Goal: Task Accomplishment & Management: Use online tool/utility

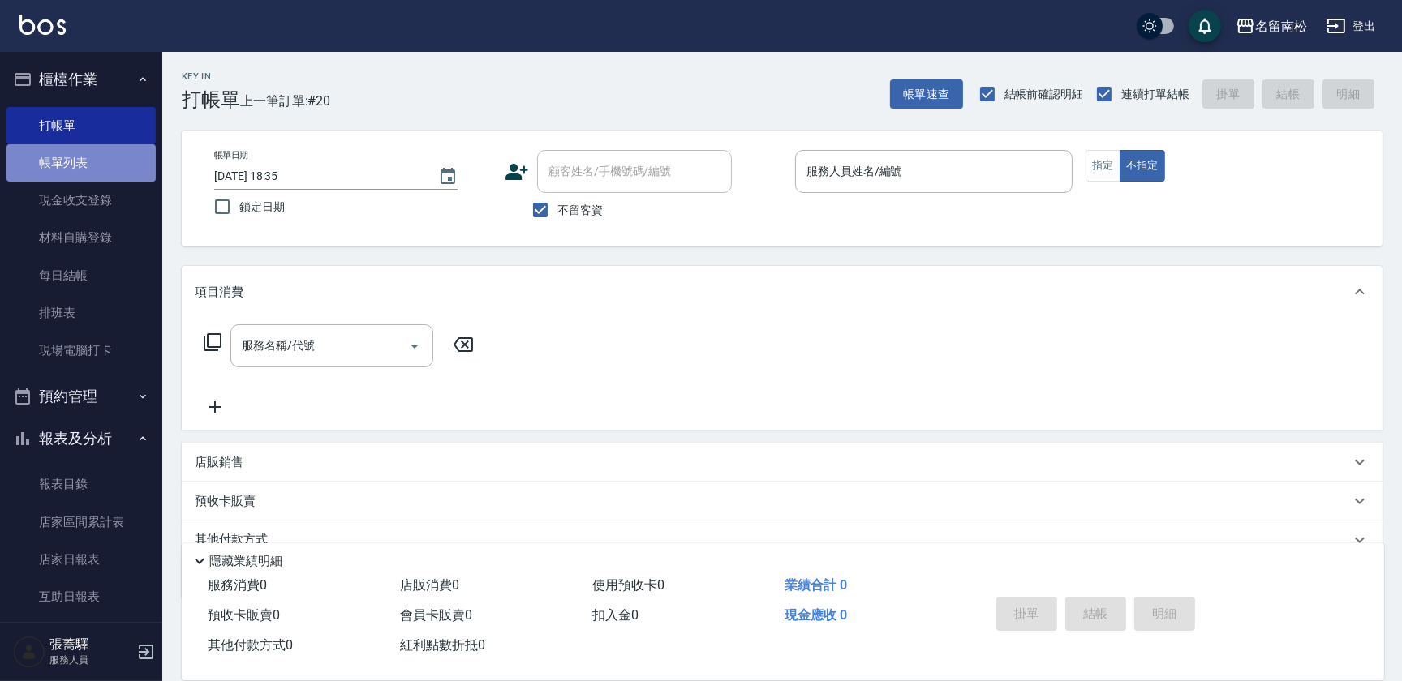
click at [93, 153] on link "帳單列表" at bounding box center [80, 162] width 149 height 37
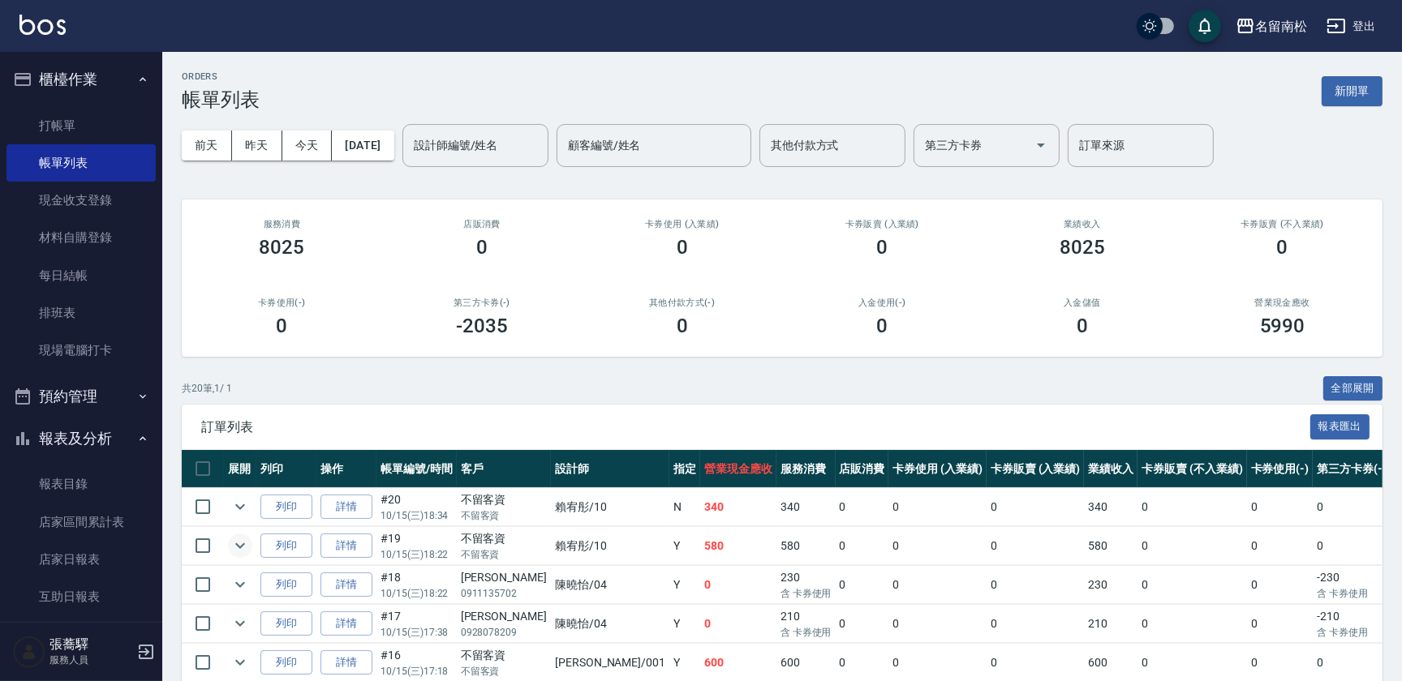
click at [236, 547] on icon "expand row" at bounding box center [239, 545] width 19 height 19
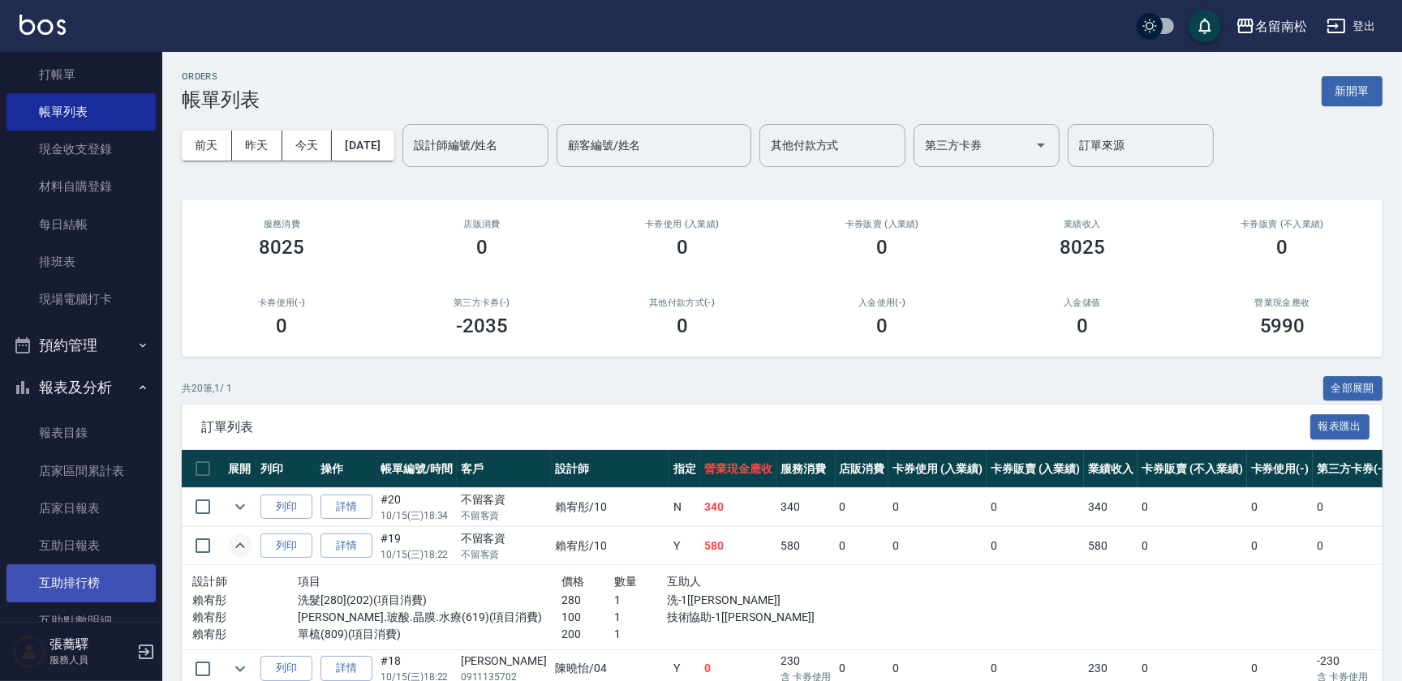
scroll to position [147, 0]
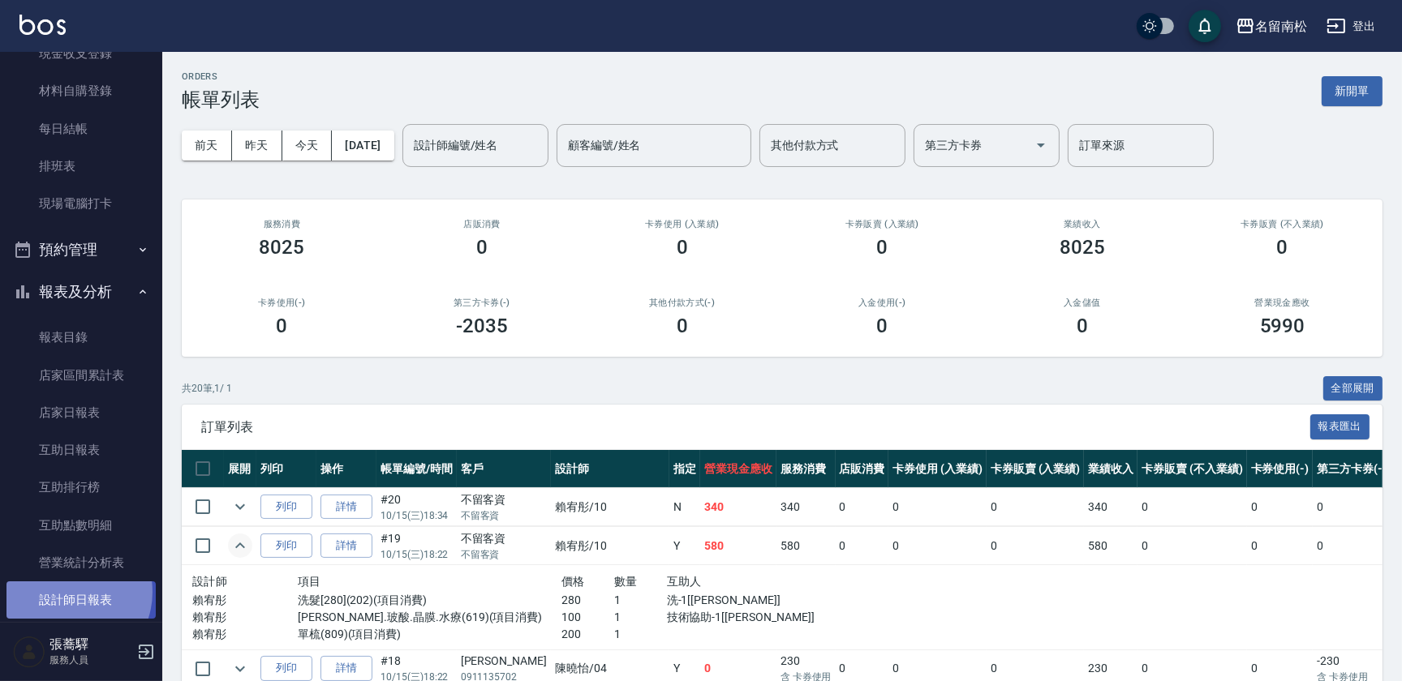
click at [65, 591] on link "設計師日報表" at bounding box center [80, 600] width 149 height 37
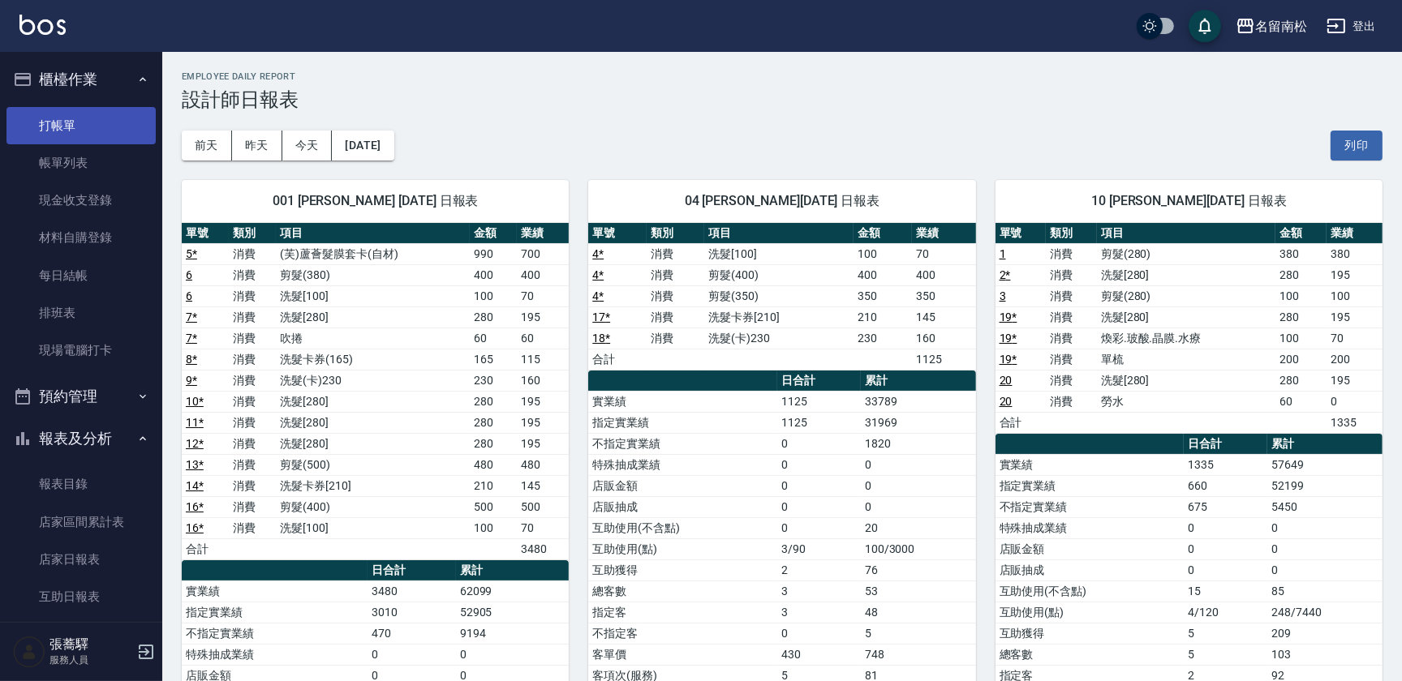
click at [57, 138] on link "打帳單" at bounding box center [80, 125] width 149 height 37
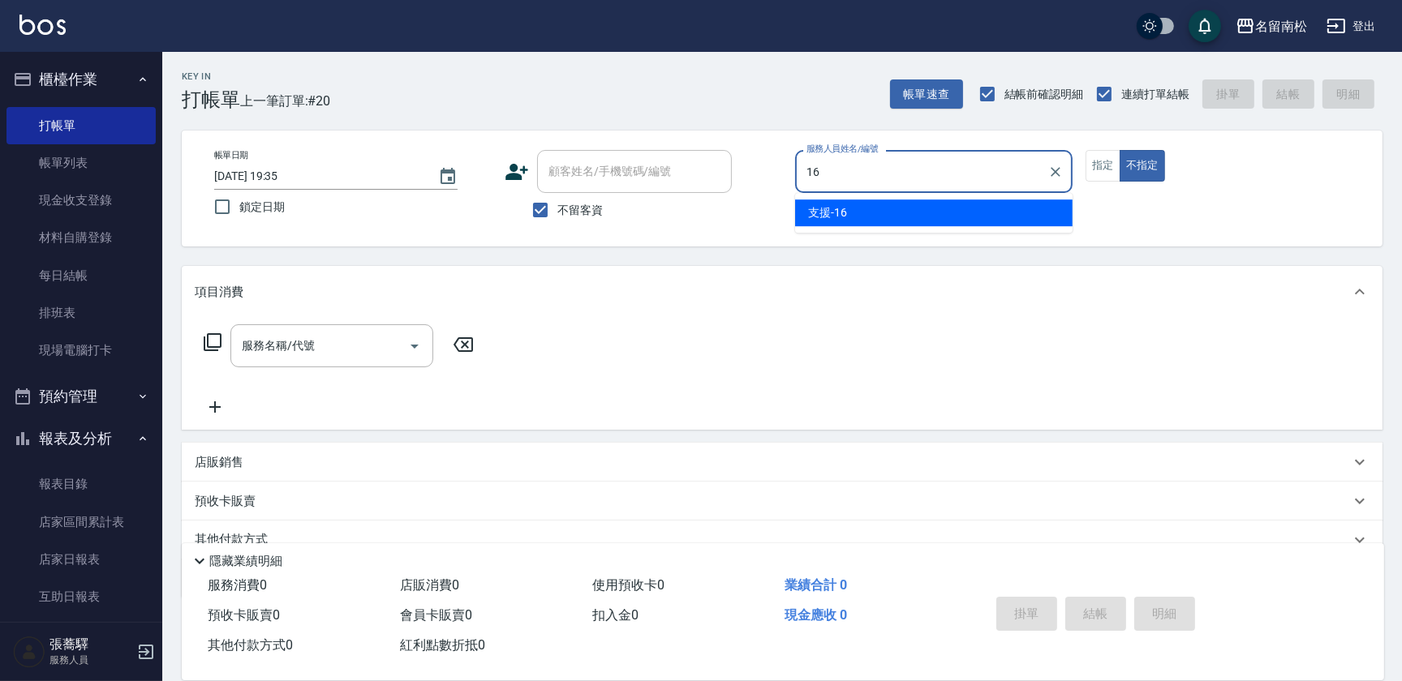
type input "支援-16"
type button "false"
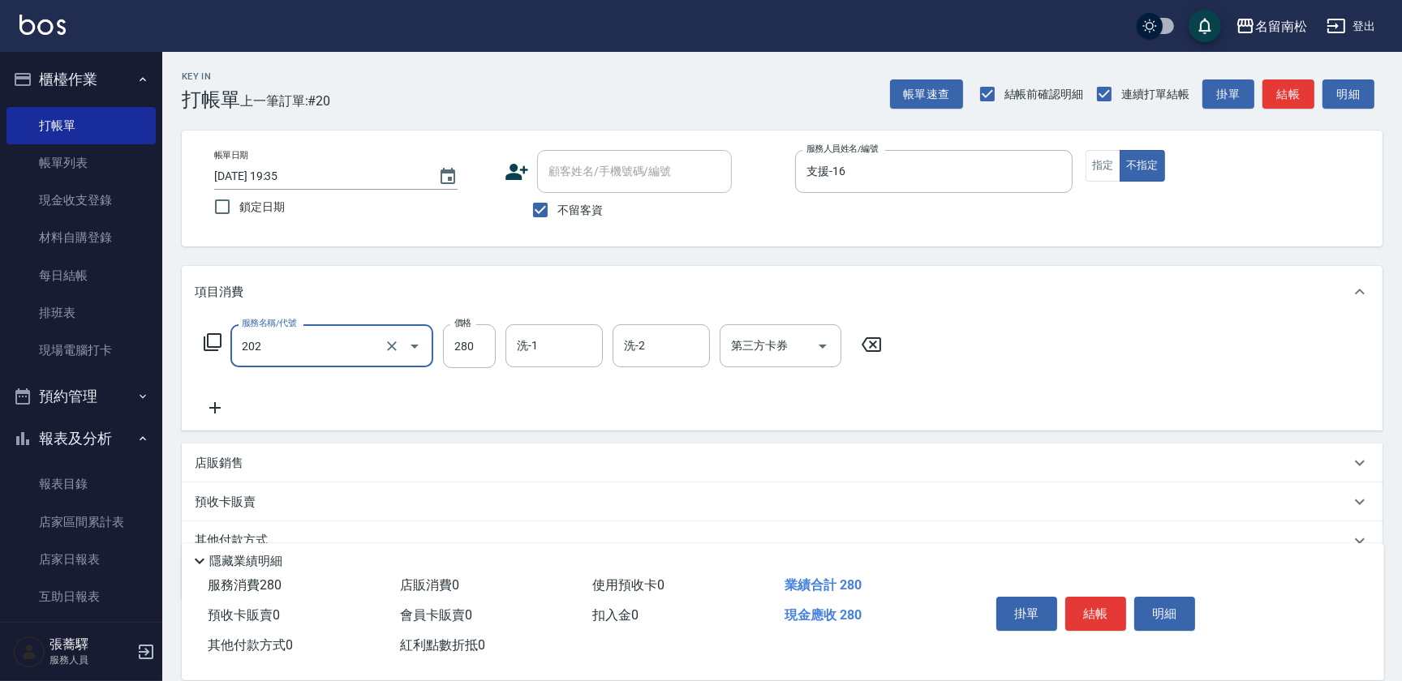
type input "洗髮[280](202)"
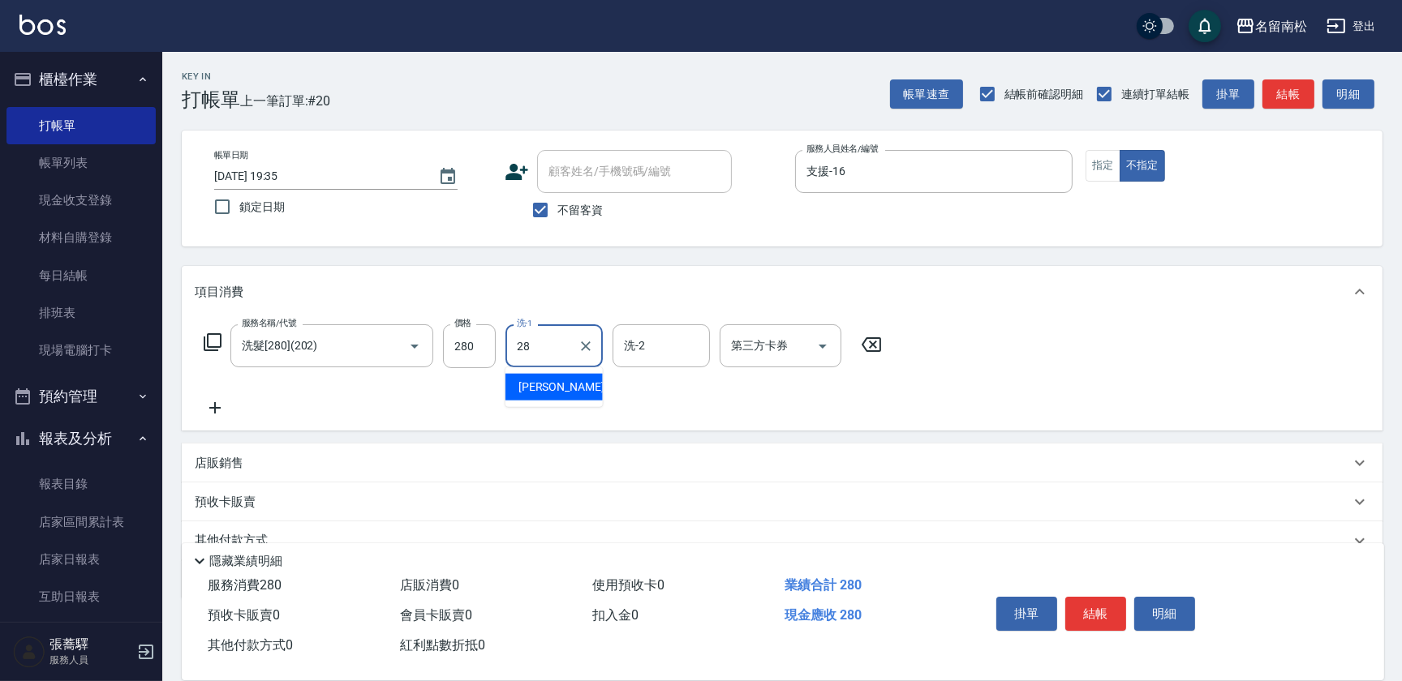
type input "[PERSON_NAME]-28"
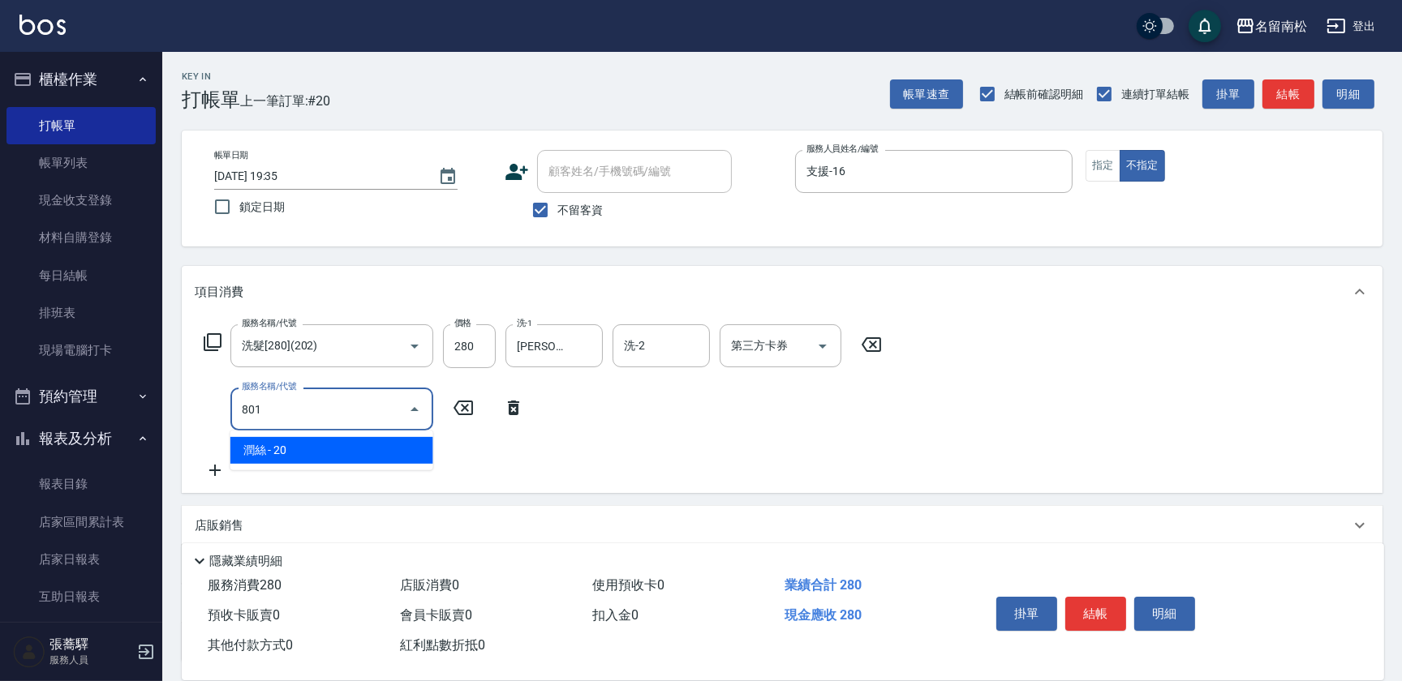
type input "潤絲(801)"
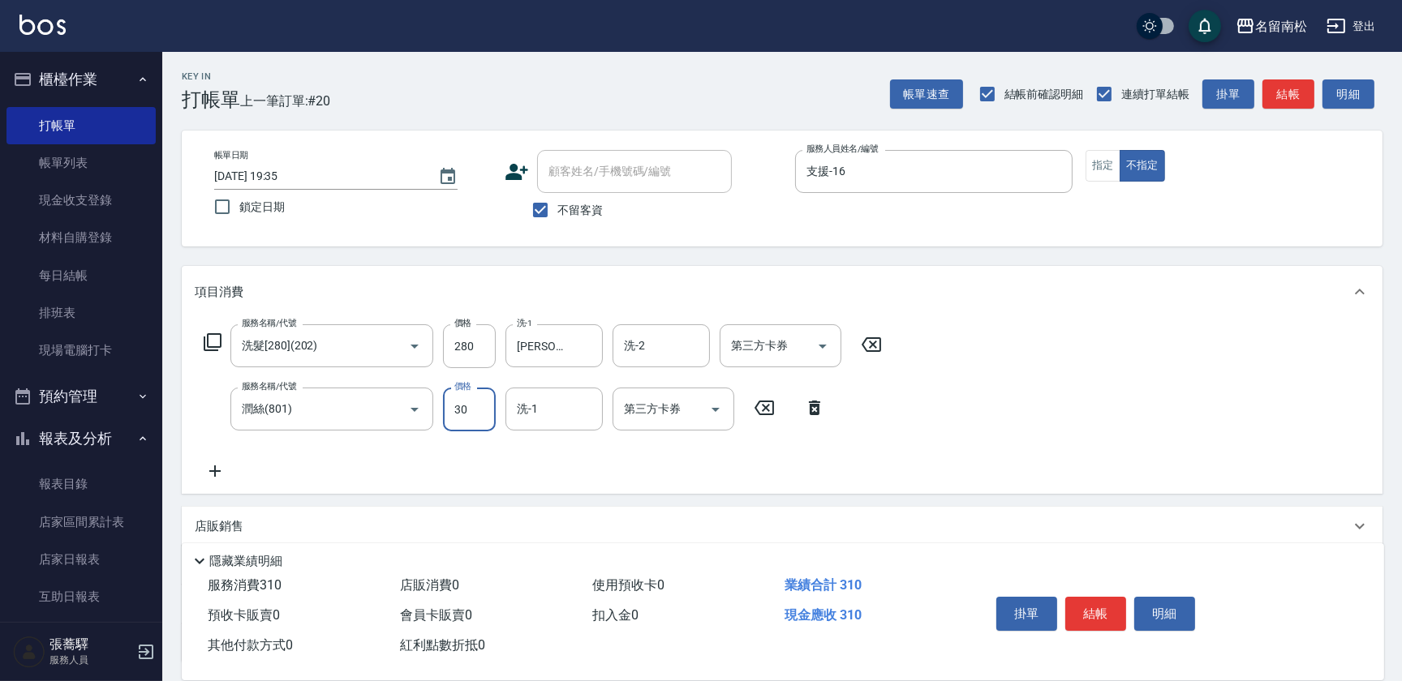
type input "30"
type input "[PERSON_NAME]-28"
click at [1093, 597] on button "結帳" at bounding box center [1095, 614] width 61 height 34
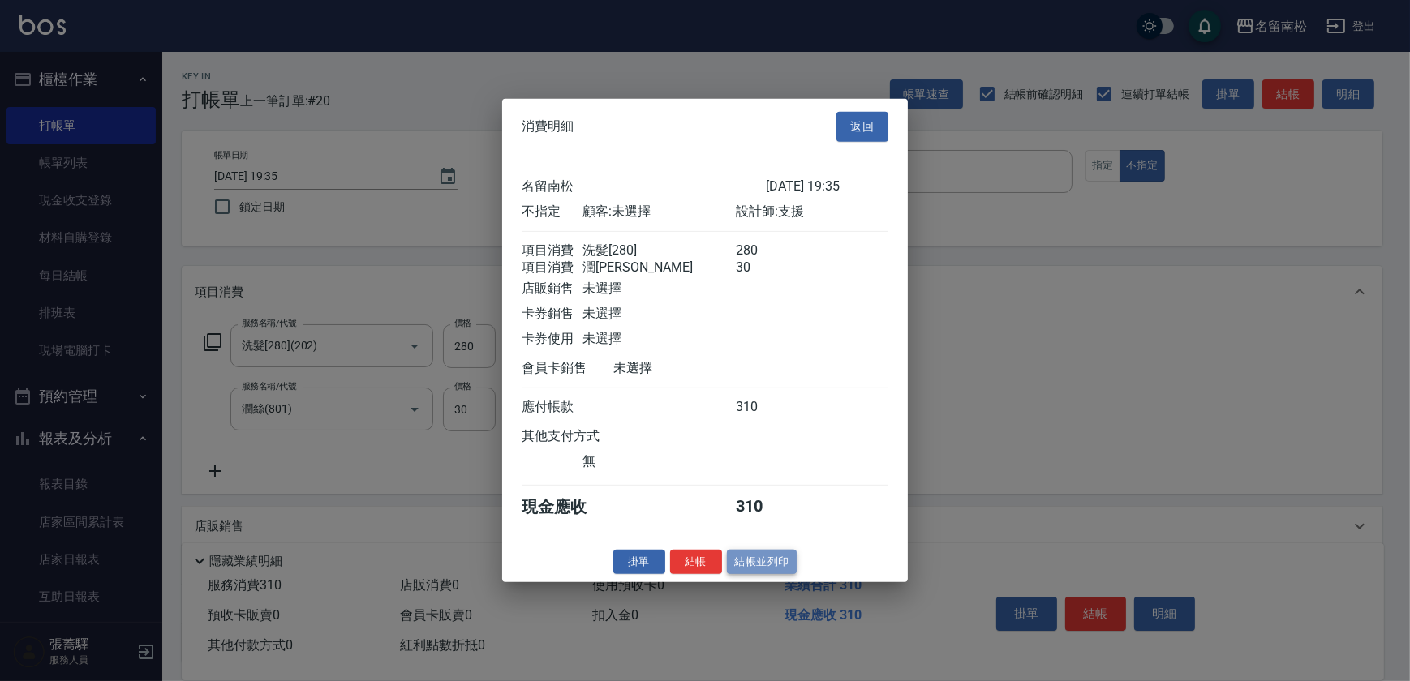
click at [779, 574] on button "結帳並列印" at bounding box center [762, 561] width 71 height 25
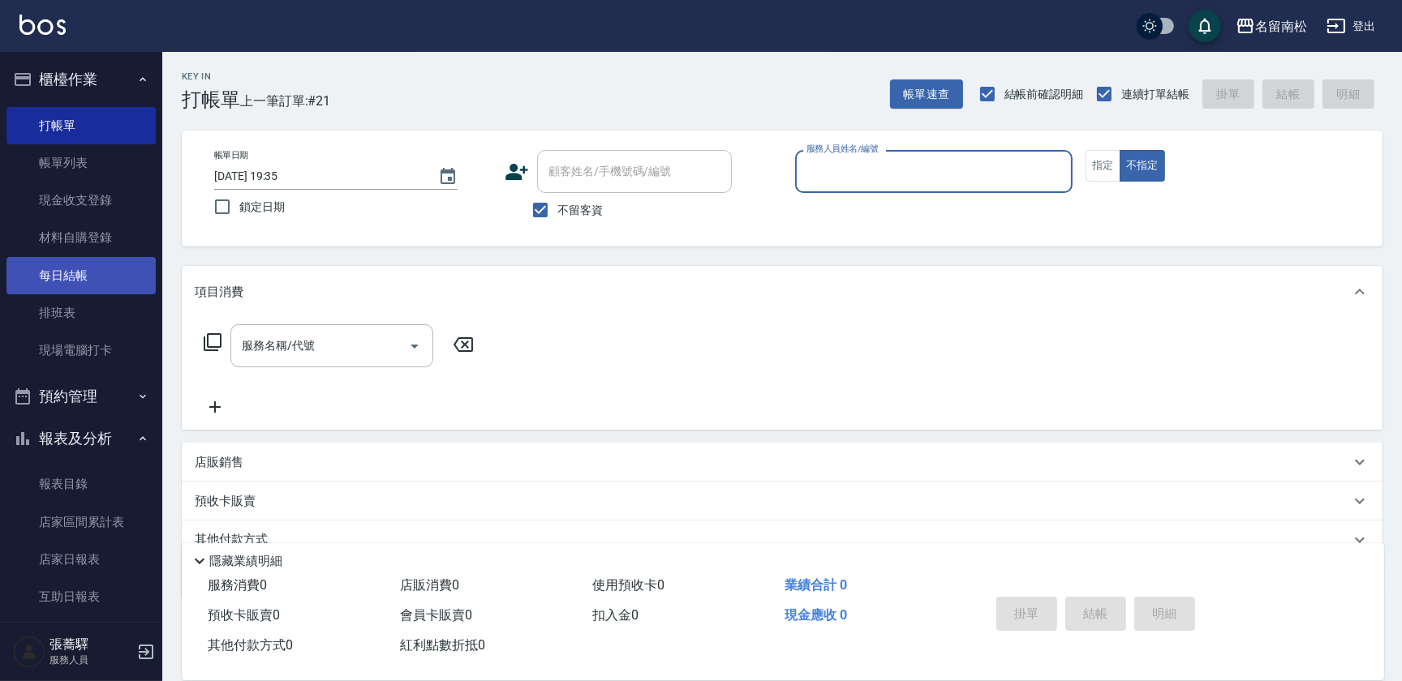
drag, startPoint x: 73, startPoint y: 173, endPoint x: 81, endPoint y: 260, distance: 87.2
click at [73, 173] on link "帳單列表" at bounding box center [80, 162] width 149 height 37
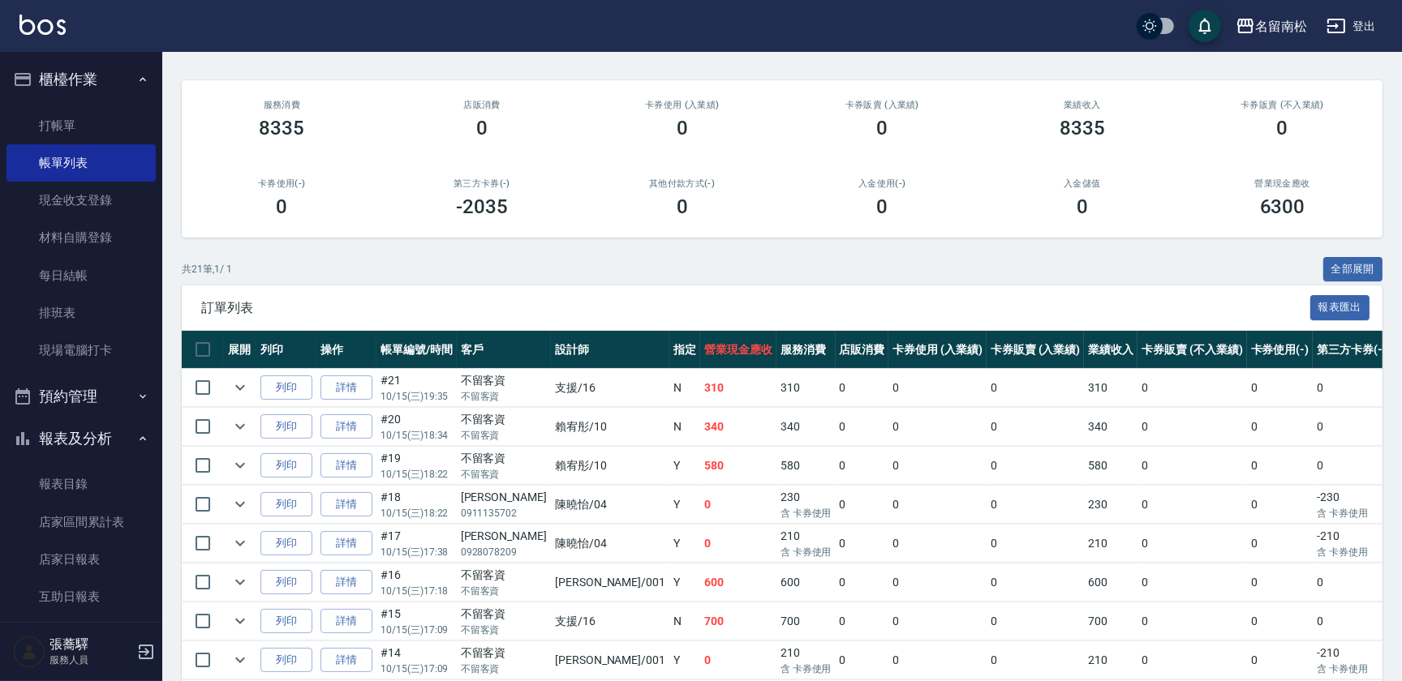
scroll to position [221, 0]
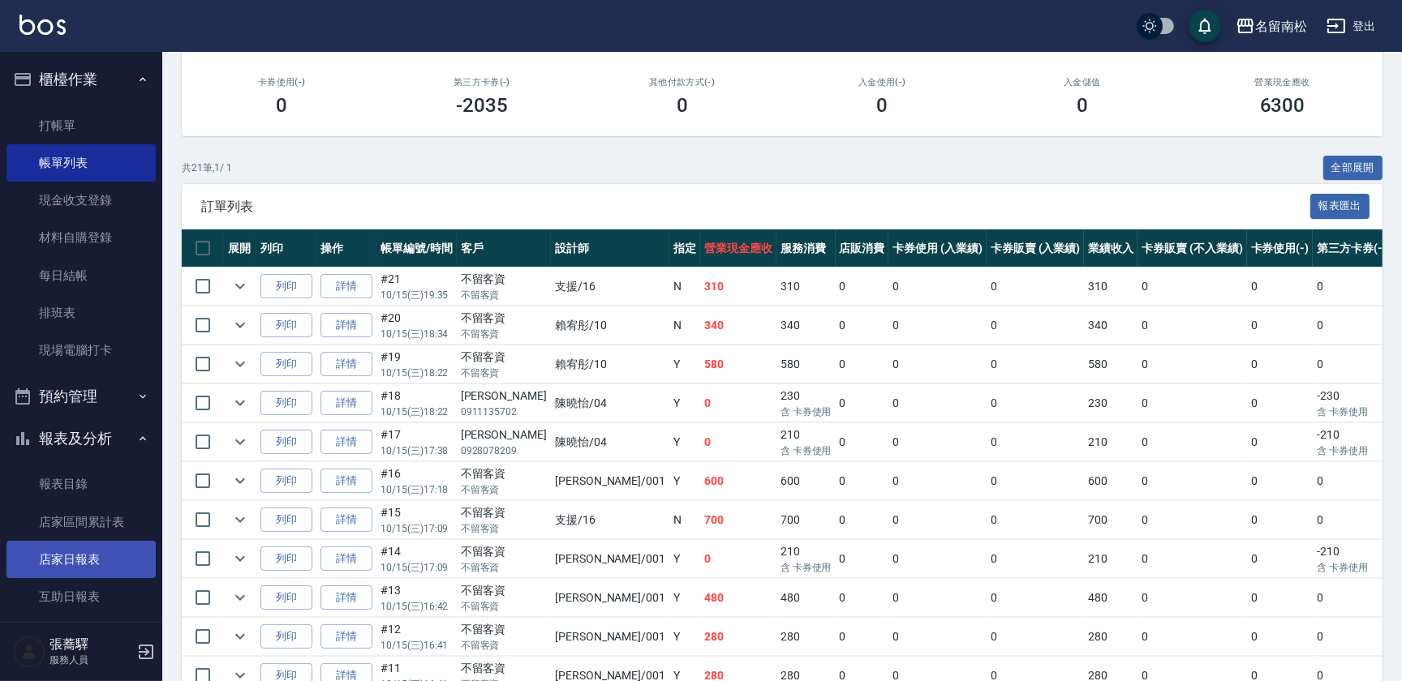
click at [106, 557] on link "店家日報表" at bounding box center [80, 559] width 149 height 37
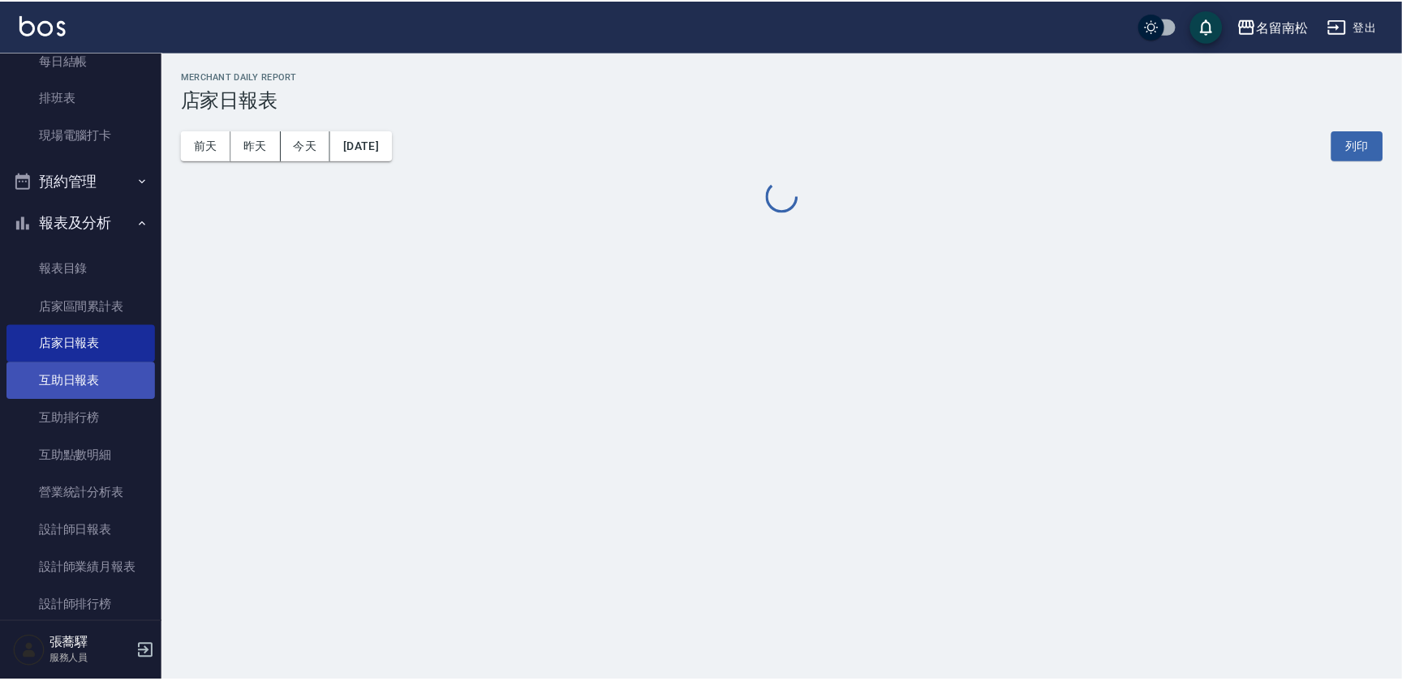
scroll to position [221, 0]
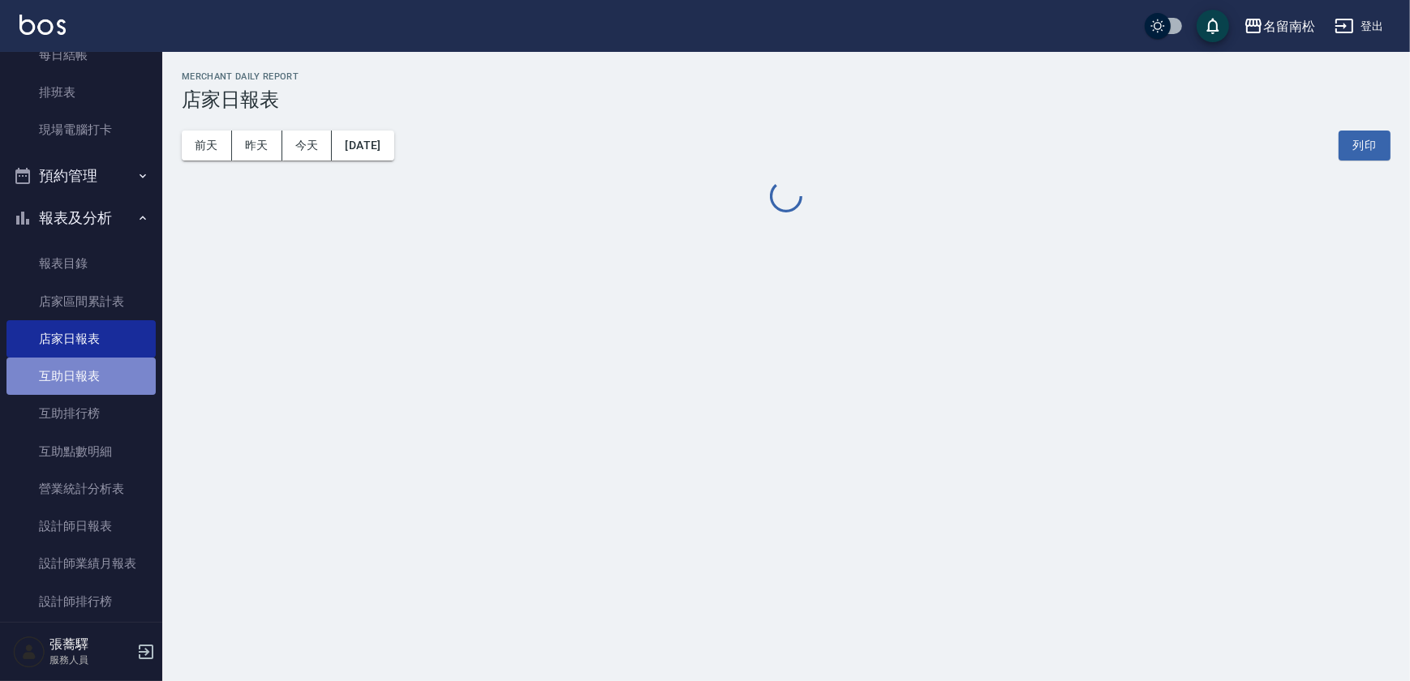
click at [81, 371] on link "互助日報表" at bounding box center [80, 376] width 149 height 37
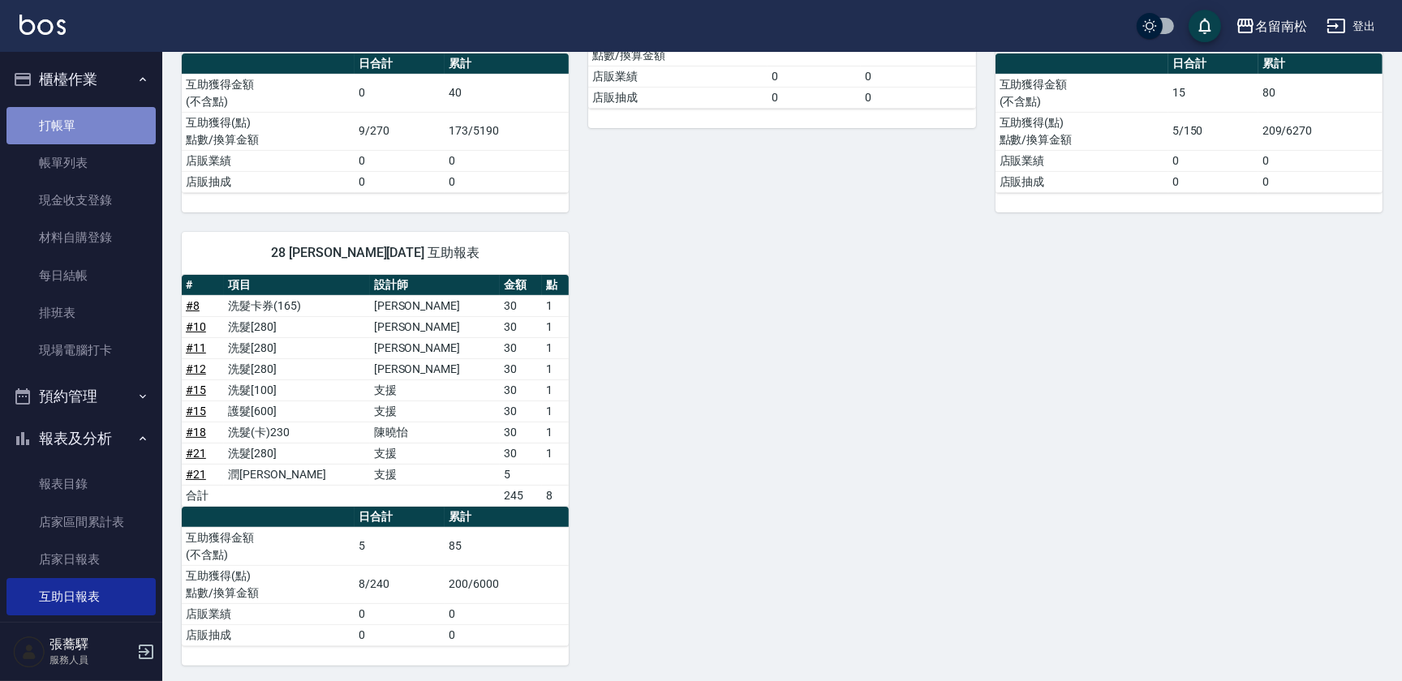
click at [91, 114] on link "打帳單" at bounding box center [80, 125] width 149 height 37
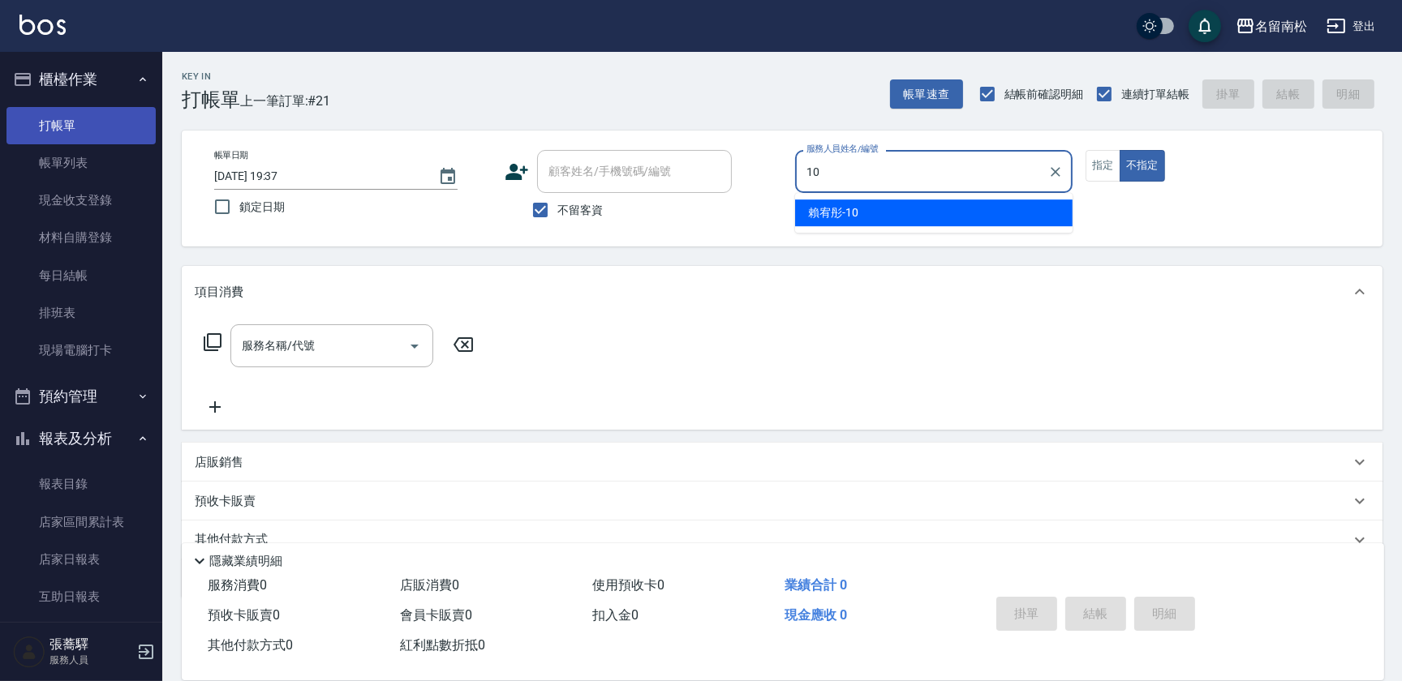
type input "[PERSON_NAME]-10"
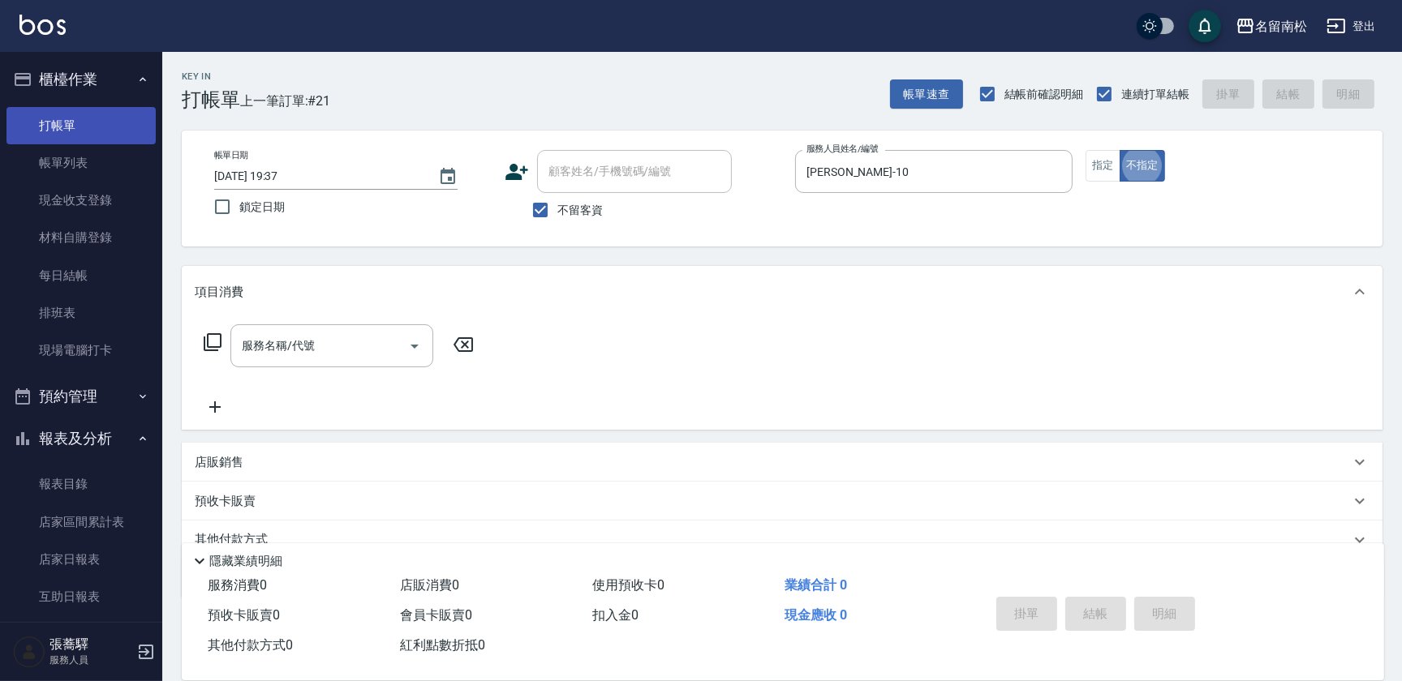
type button "false"
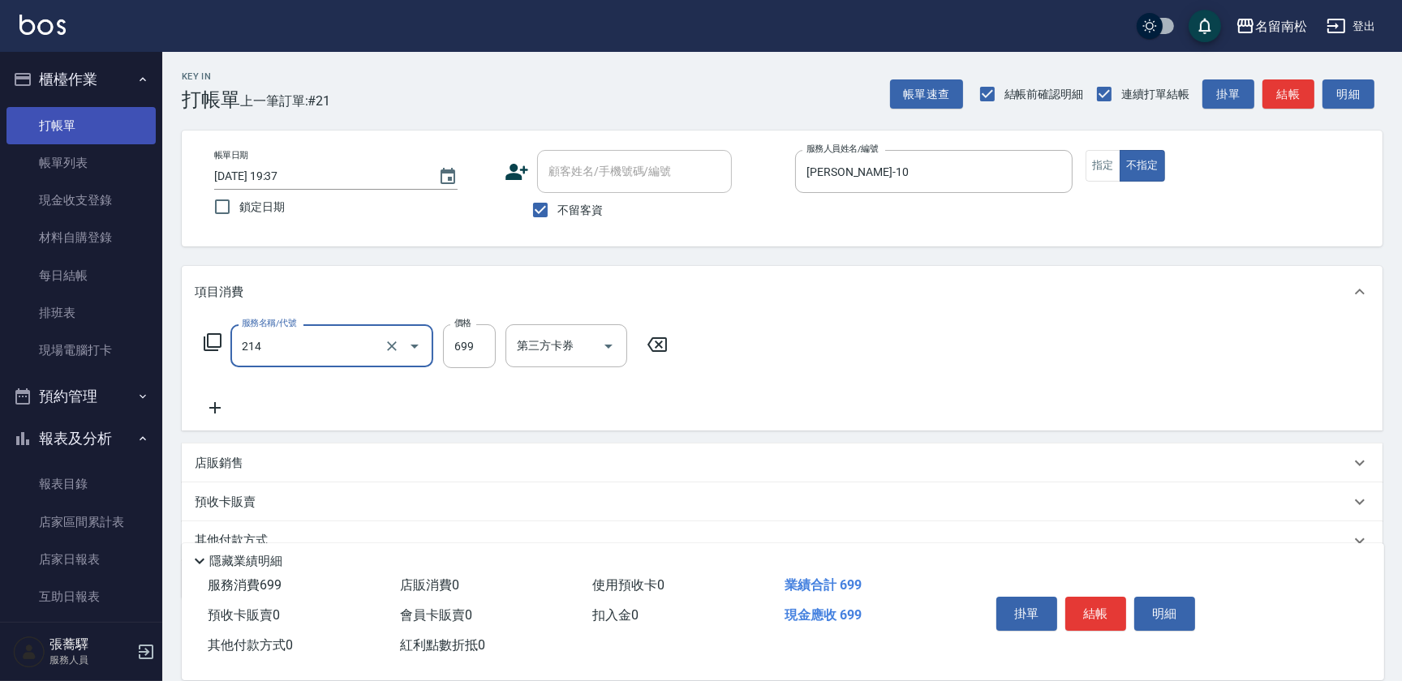
type input "滾珠洗髪699(214)"
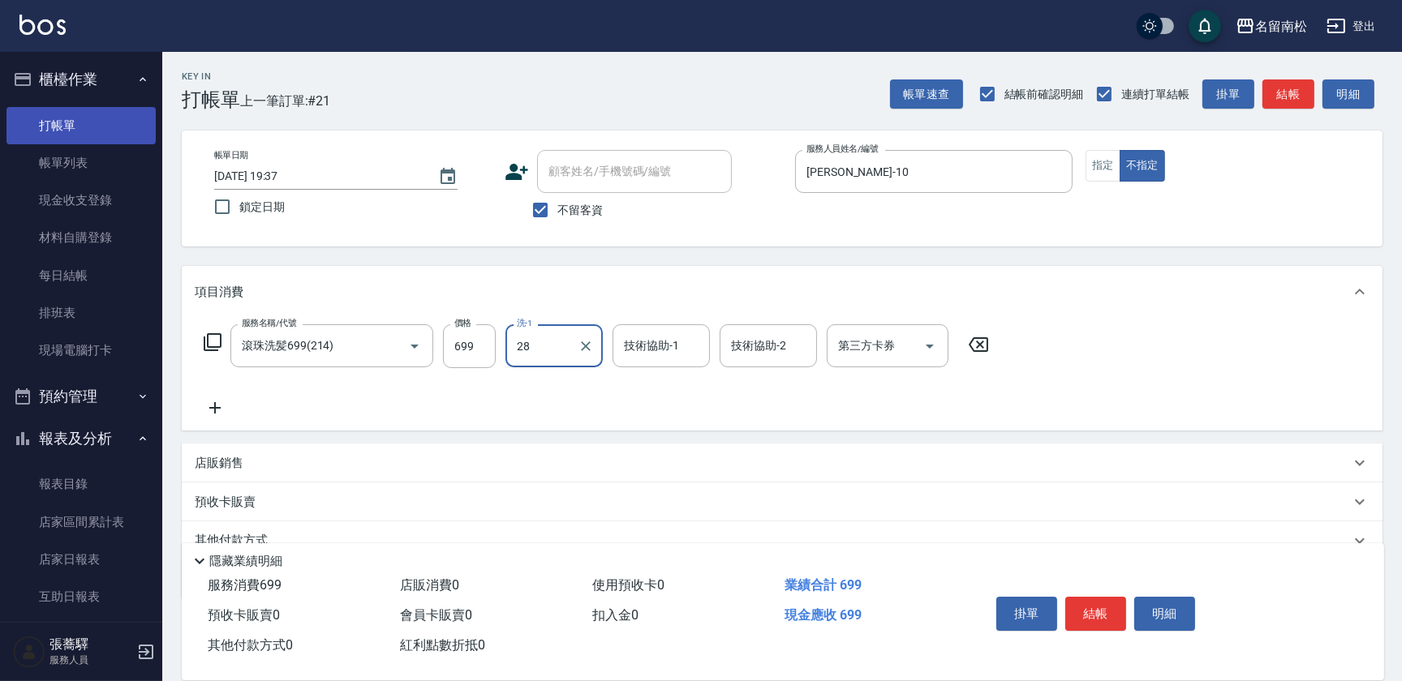
type input "[PERSON_NAME]-28"
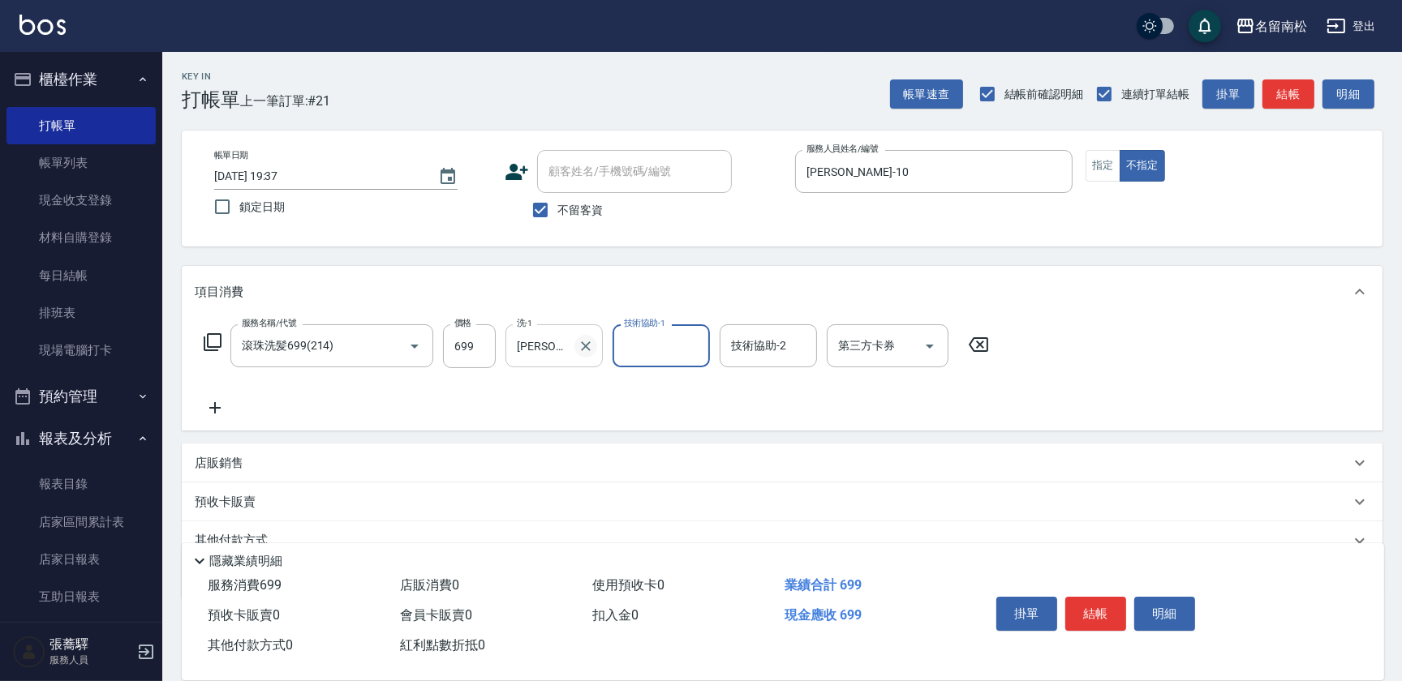
click at [587, 348] on icon "Clear" at bounding box center [586, 346] width 16 height 16
type input "[PERSON_NAME]-10"
click at [1110, 170] on button "指定" at bounding box center [1102, 166] width 35 height 32
click at [1103, 601] on button "結帳" at bounding box center [1095, 614] width 61 height 34
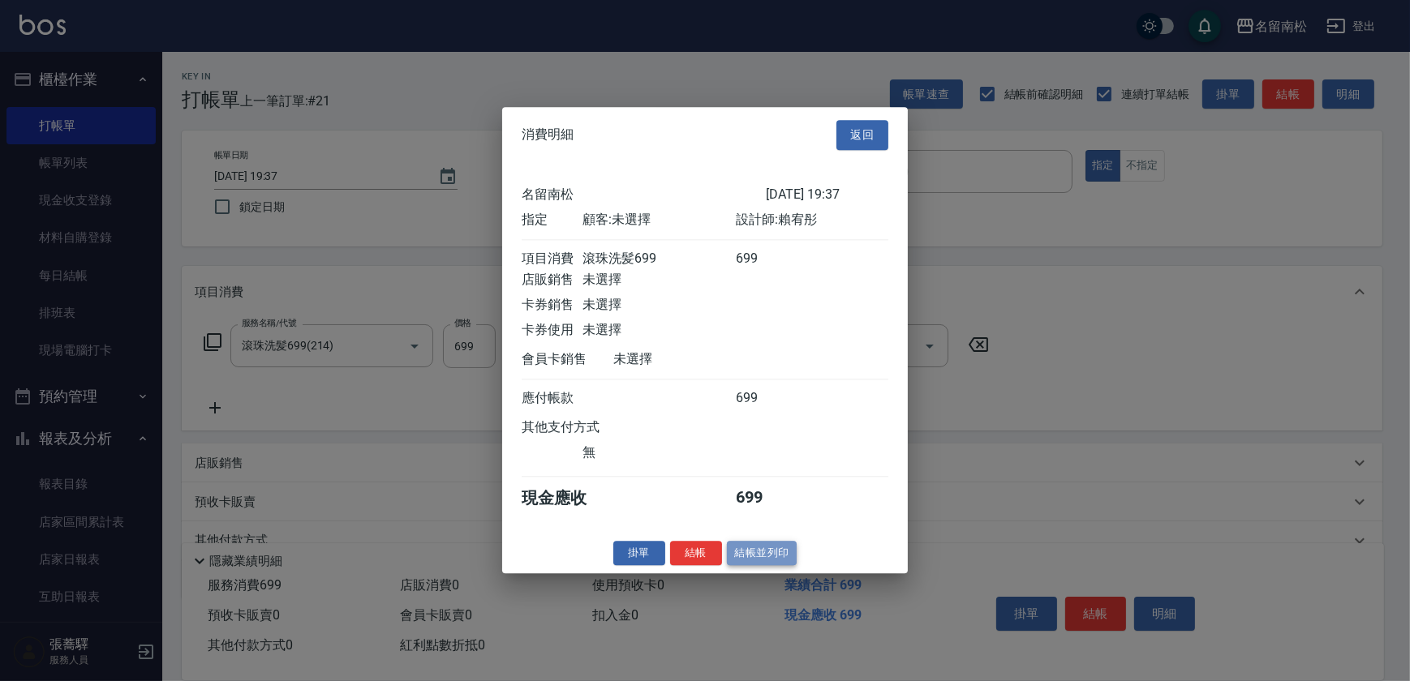
click at [762, 557] on button "結帳並列印" at bounding box center [762, 553] width 71 height 25
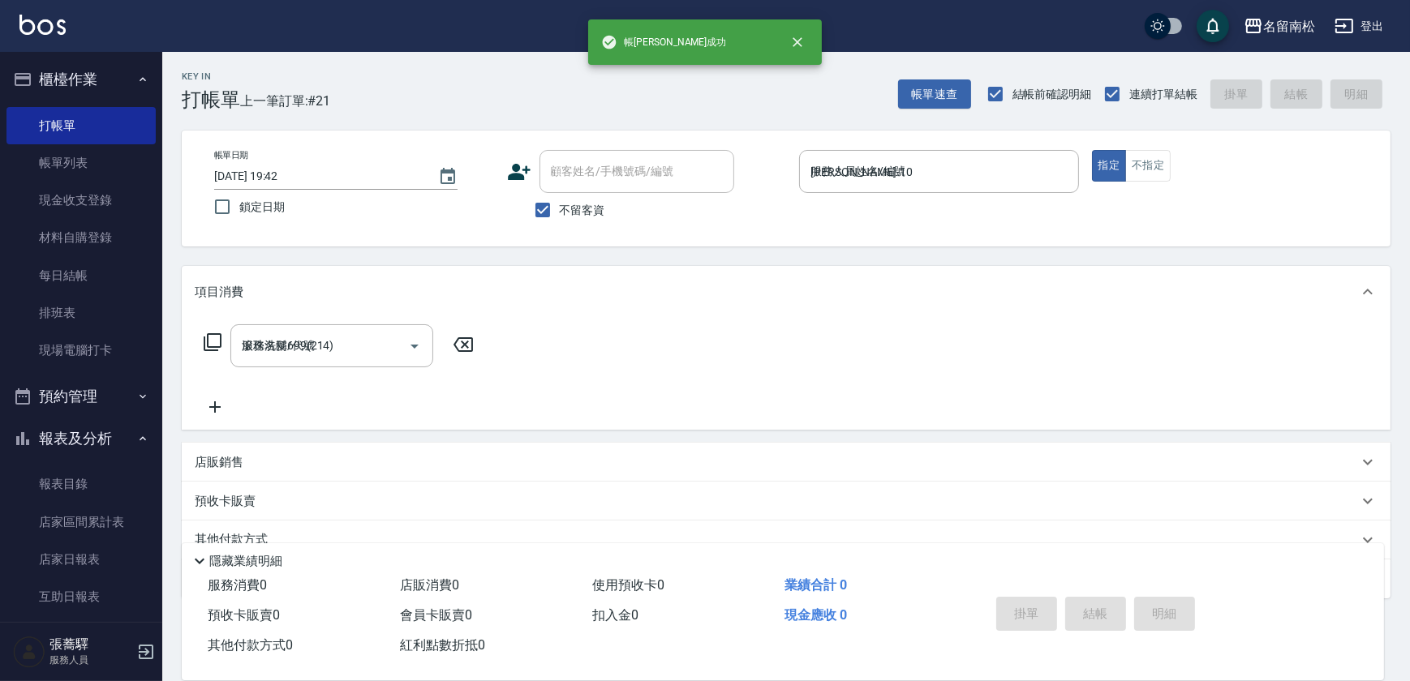
type input "[DATE] 19:42"
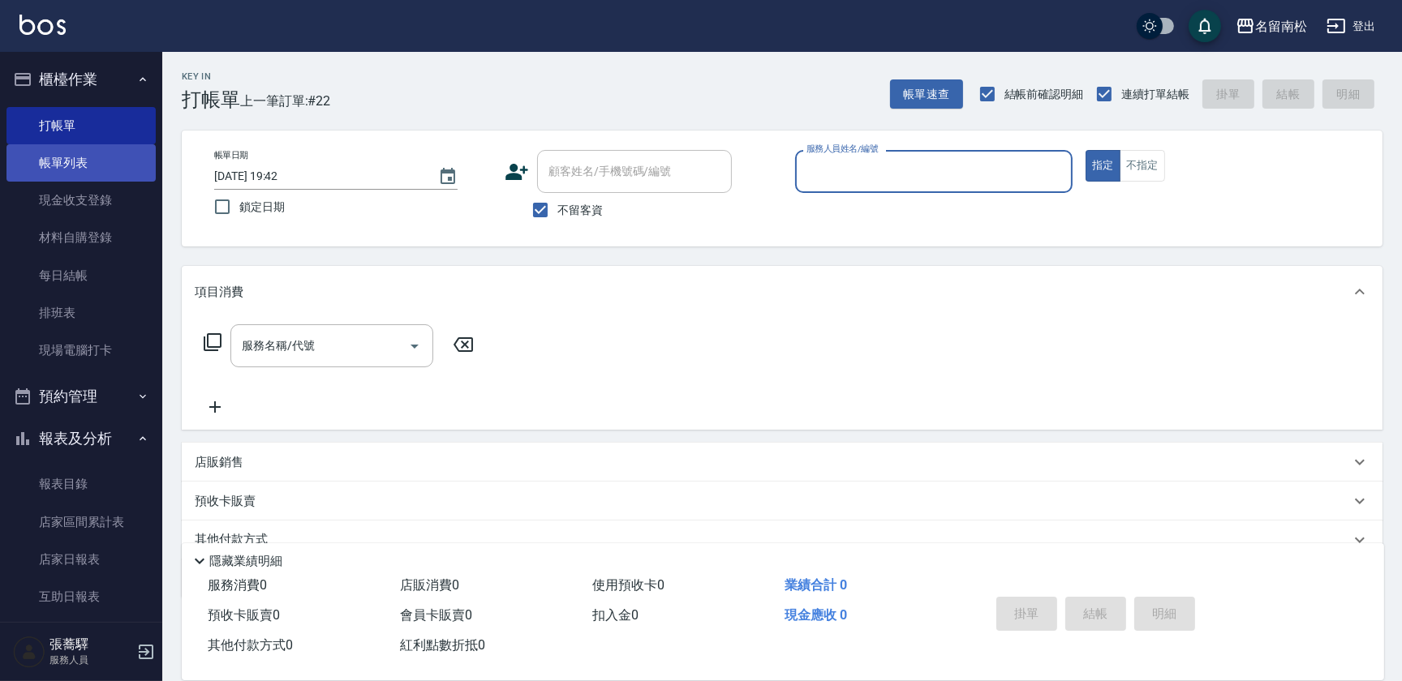
click at [49, 164] on link "帳單列表" at bounding box center [80, 162] width 149 height 37
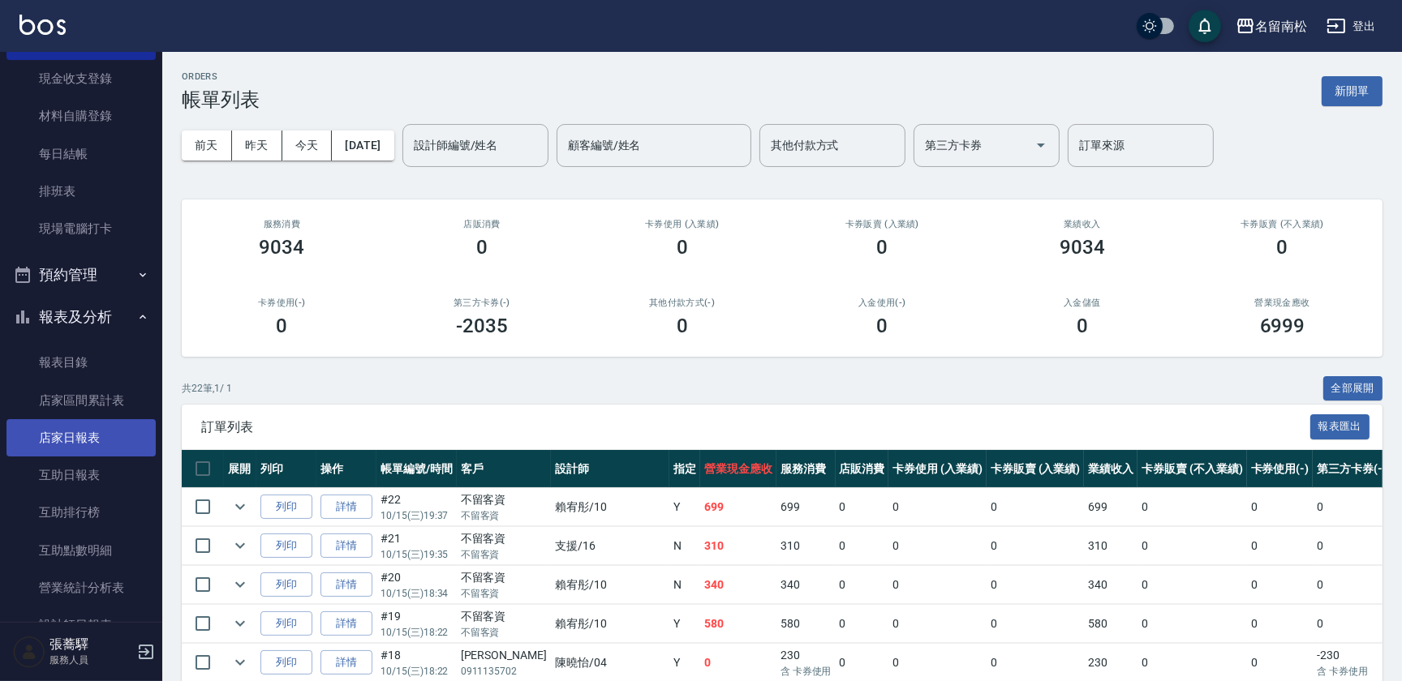
scroll to position [147, 0]
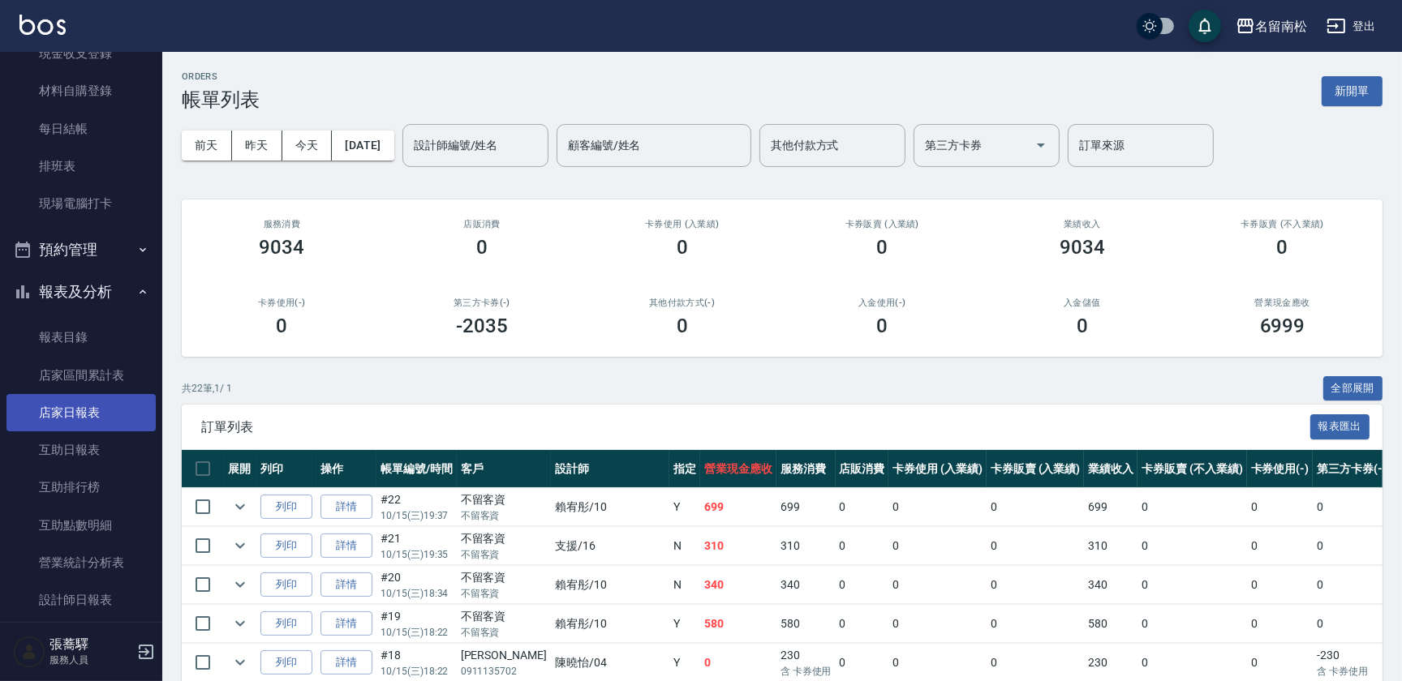
click at [58, 411] on link "店家日報表" at bounding box center [80, 412] width 149 height 37
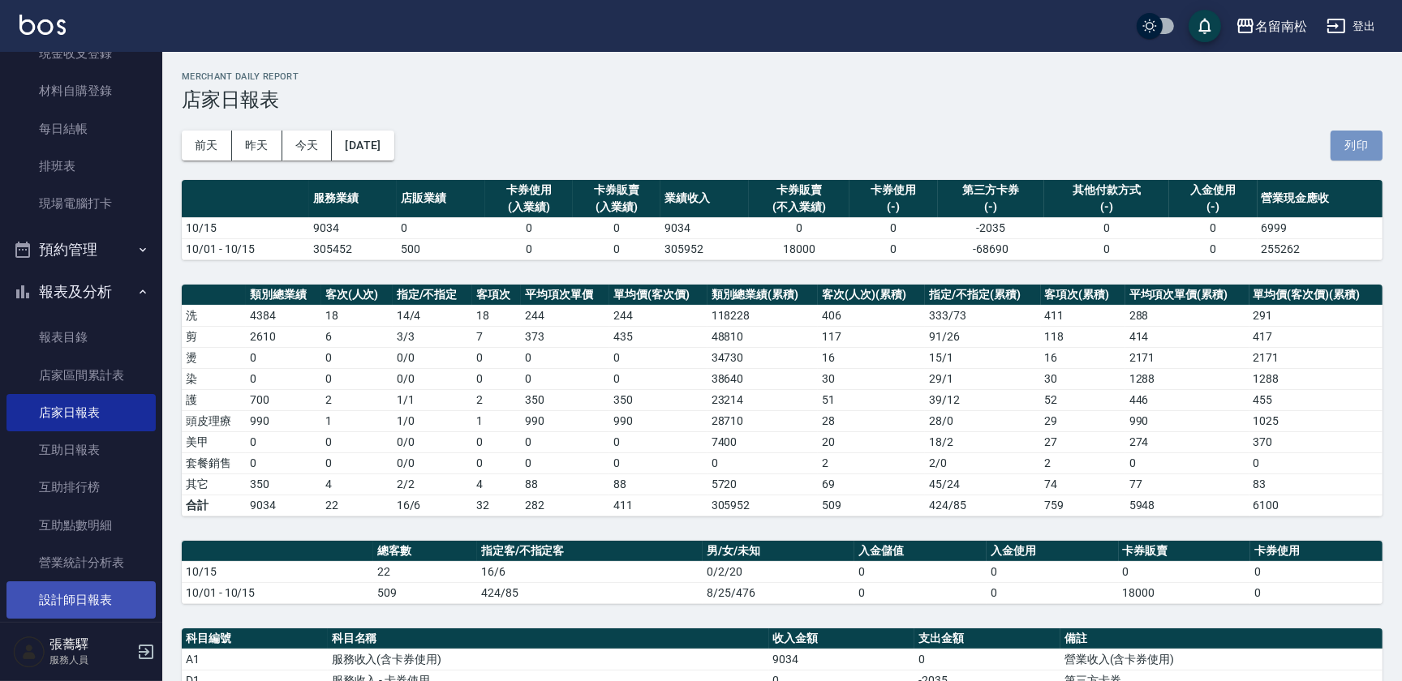
drag, startPoint x: 1348, startPoint y: 159, endPoint x: 71, endPoint y: 601, distance: 1350.6
click at [1348, 159] on button "列印" at bounding box center [1356, 146] width 52 height 30
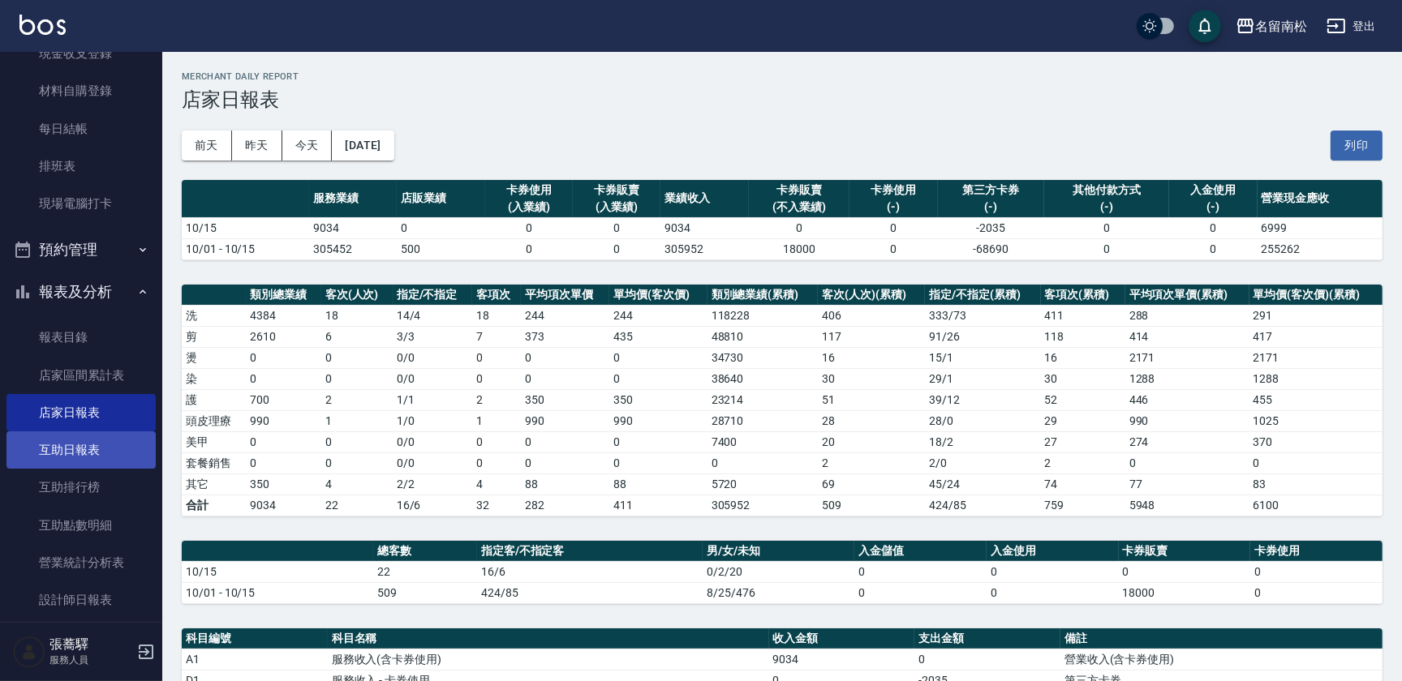
click at [54, 435] on link "互助日報表" at bounding box center [80, 450] width 149 height 37
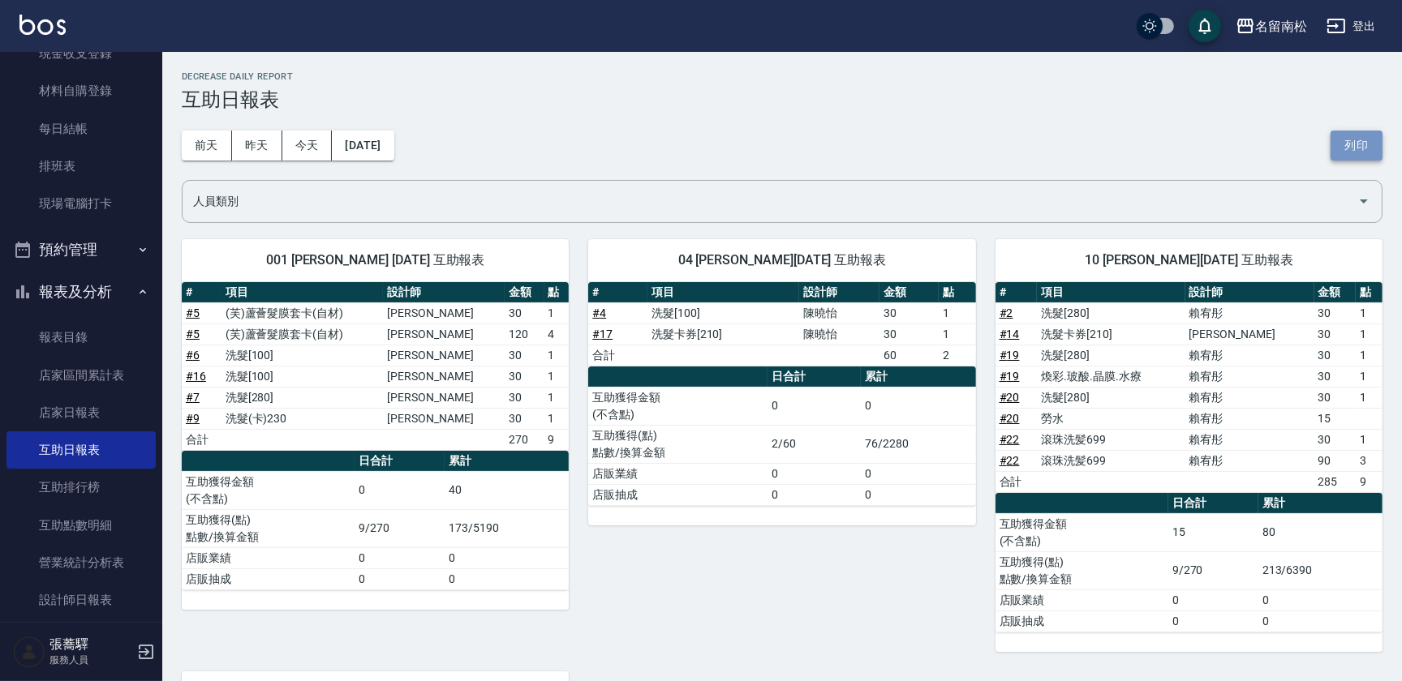
click at [1361, 135] on button "列印" at bounding box center [1356, 146] width 52 height 30
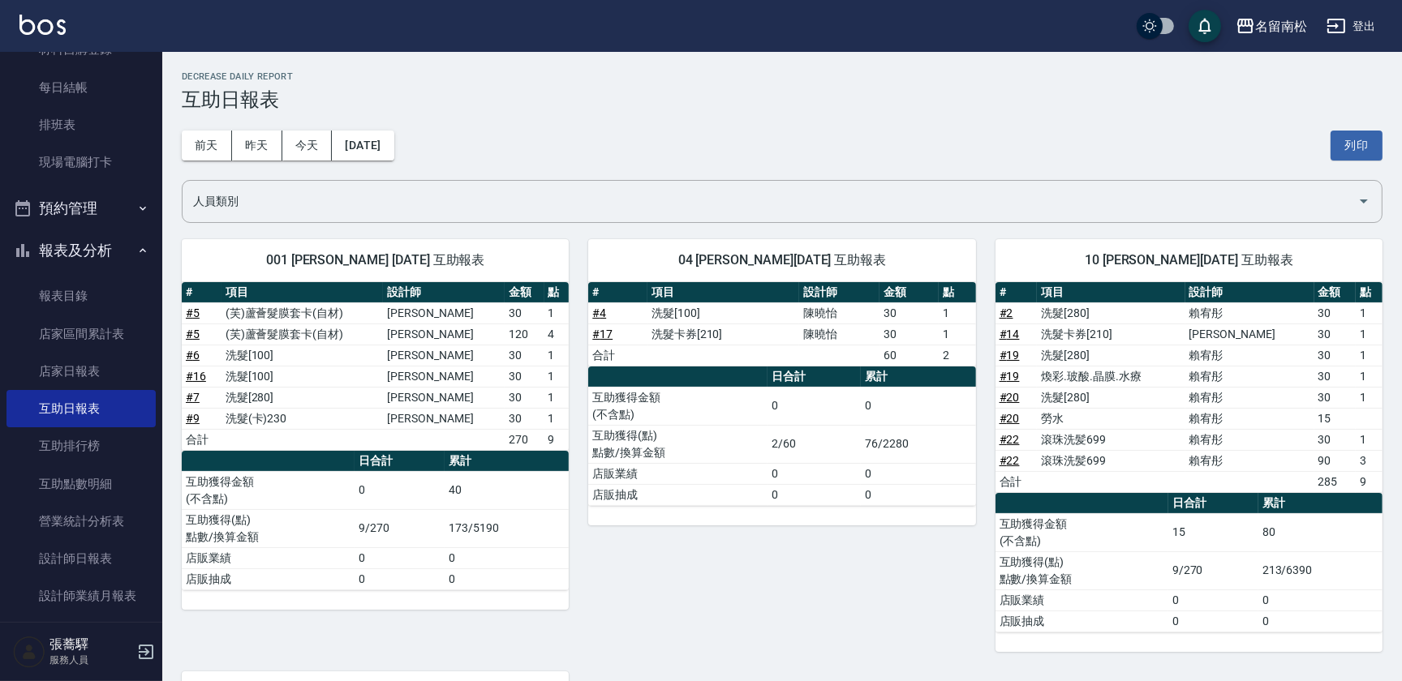
scroll to position [294, 0]
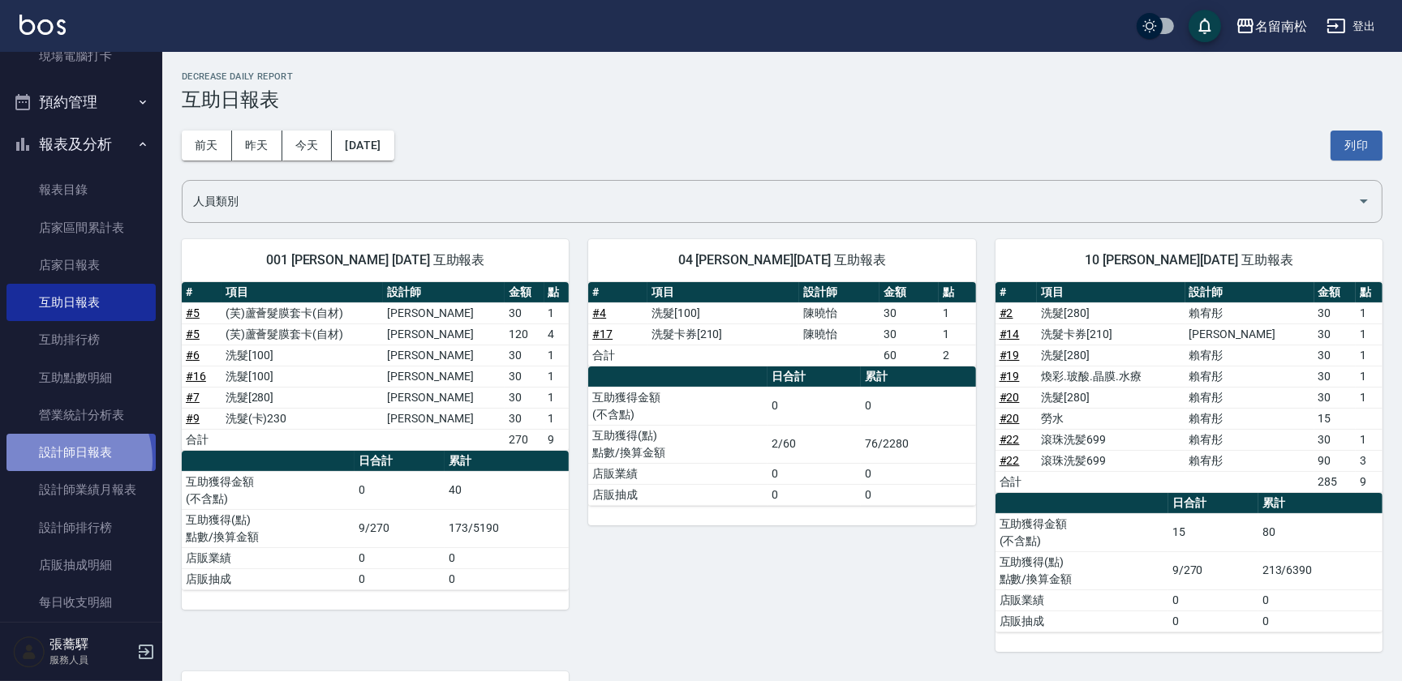
click at [64, 459] on link "設計師日報表" at bounding box center [80, 452] width 149 height 37
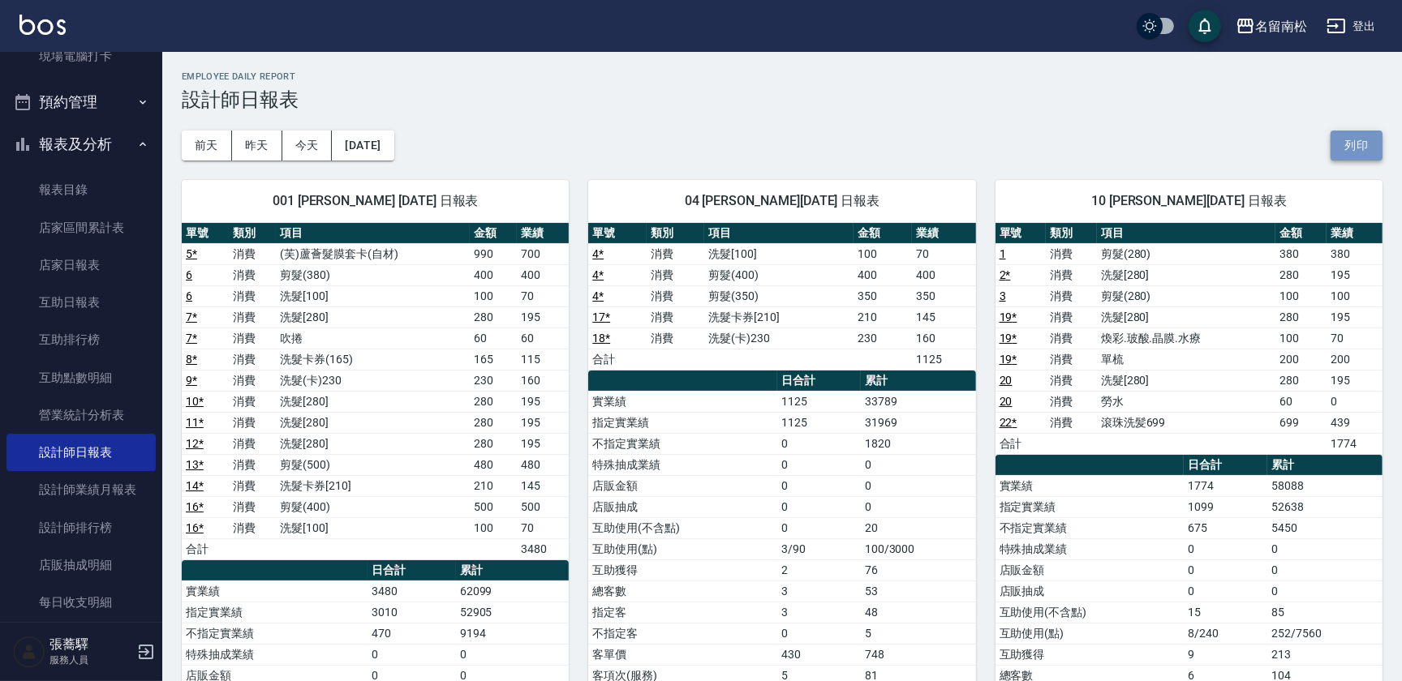
click at [1339, 148] on button "列印" at bounding box center [1356, 146] width 52 height 30
